Goal: Transaction & Acquisition: Book appointment/travel/reservation

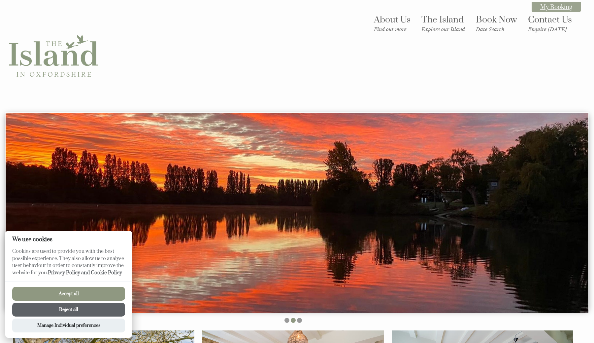
click at [542, 6] on link "My Booking" at bounding box center [556, 7] width 49 height 10
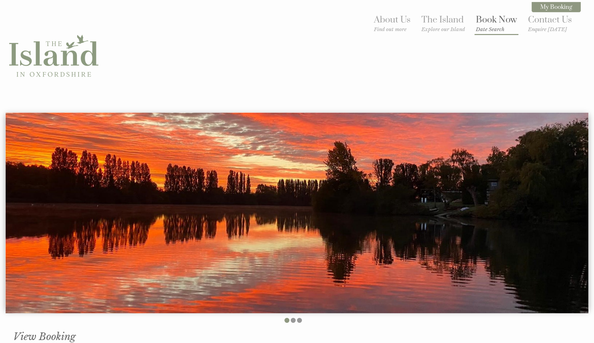
click at [489, 28] on small "Date Search" at bounding box center [496, 29] width 41 height 6
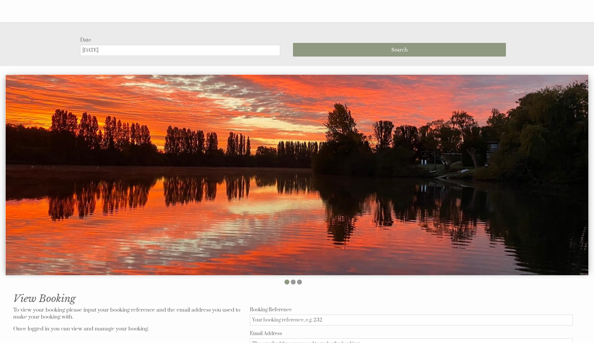
scroll to position [112, 0]
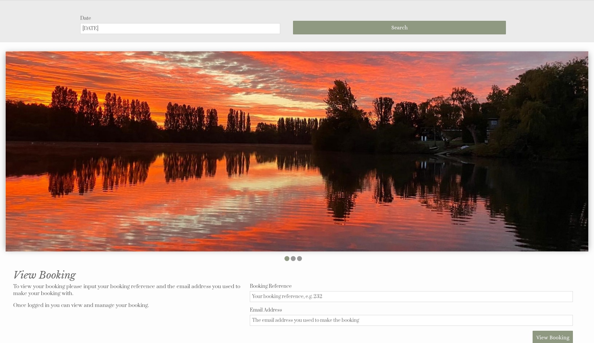
click at [155, 31] on input "[DATE]" at bounding box center [180, 28] width 200 height 11
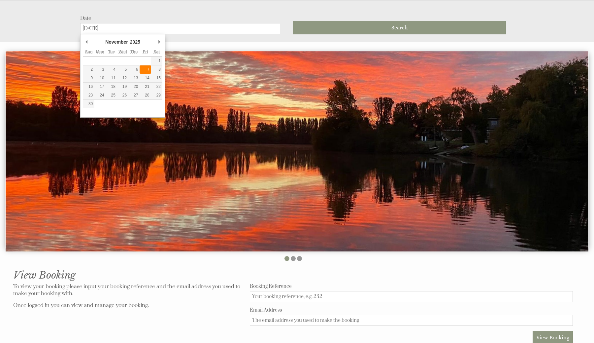
type input "[DATE]"
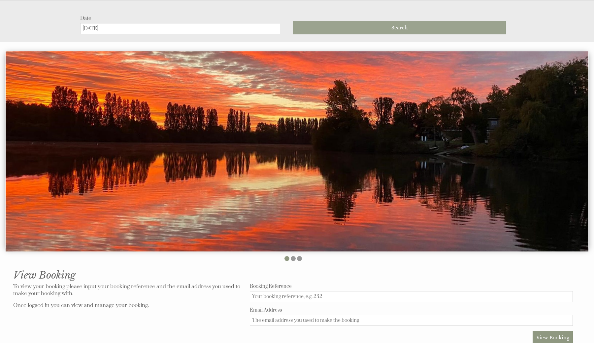
click at [369, 25] on button "Search" at bounding box center [399, 28] width 213 height 14
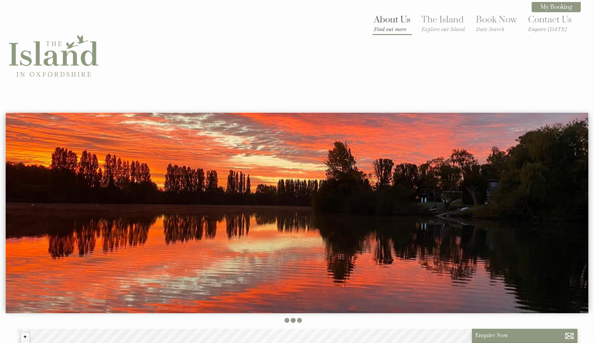
click at [397, 19] on link "About Us Find out more" at bounding box center [392, 23] width 37 height 18
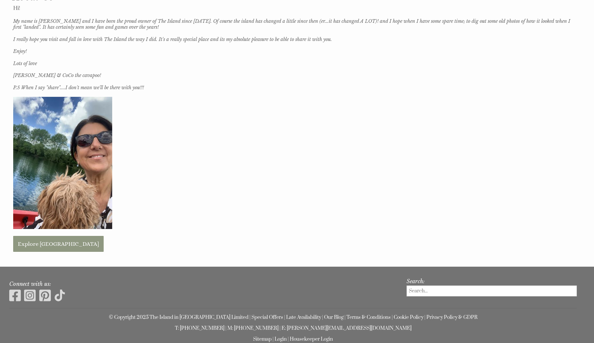
scroll to position [361, 0]
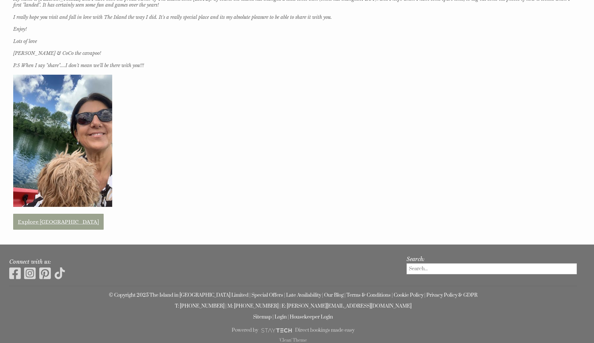
click at [35, 217] on link "Explore [GEOGRAPHIC_DATA]" at bounding box center [58, 222] width 90 height 16
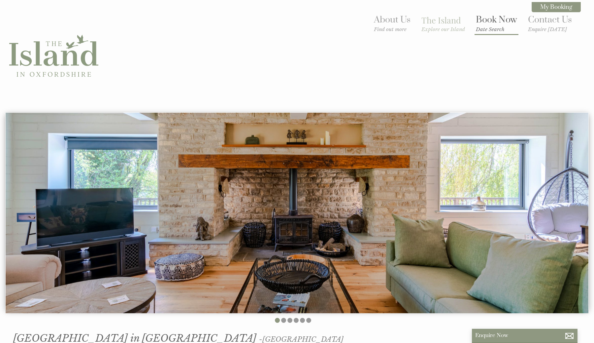
click at [501, 17] on link "Book Now Date Search" at bounding box center [496, 23] width 41 height 18
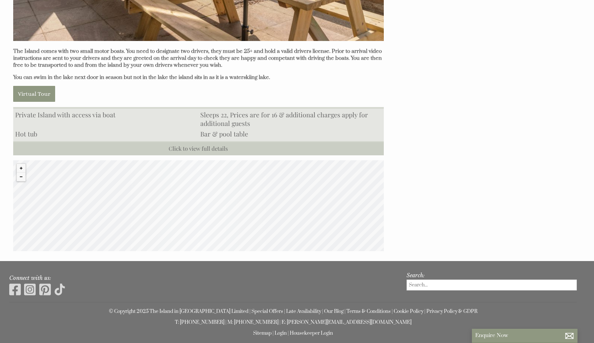
scroll to position [656, 0]
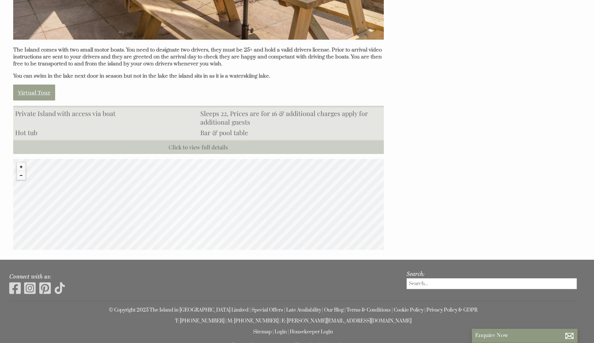
click at [26, 93] on link "Virtual Tour" at bounding box center [34, 92] width 42 height 16
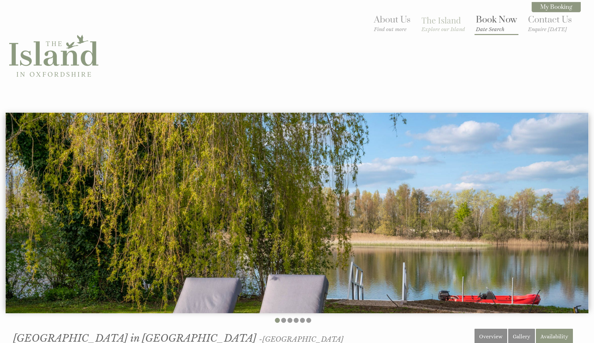
click at [495, 20] on link "Book Now Date Search" at bounding box center [496, 23] width 41 height 18
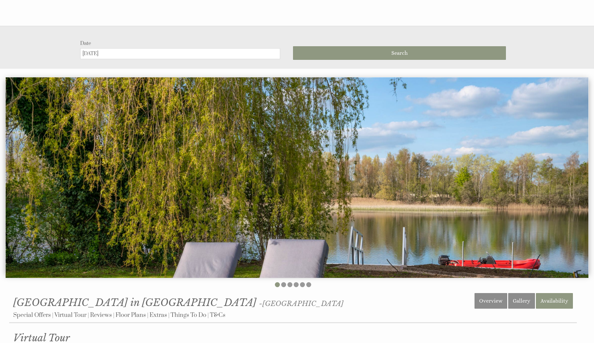
scroll to position [112, 0]
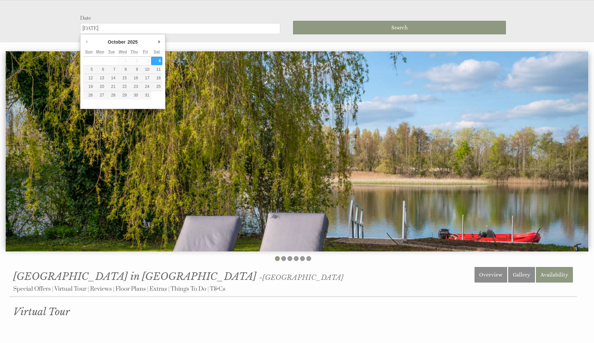
click at [214, 32] on input "[DATE]" at bounding box center [180, 28] width 200 height 11
type input "[DATE]"
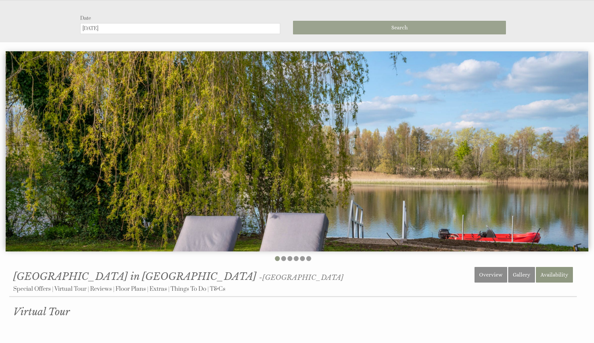
click at [374, 28] on button "Search" at bounding box center [399, 28] width 213 height 14
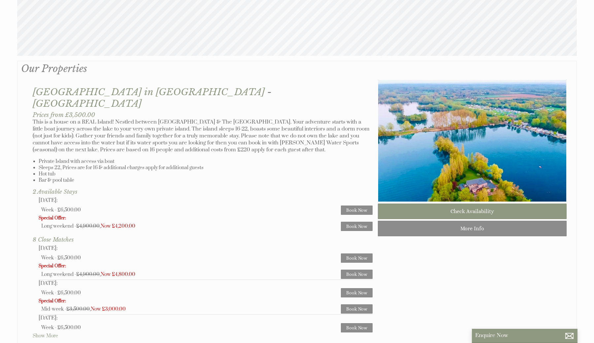
scroll to position [373, 0]
